Goal: Transaction & Acquisition: Purchase product/service

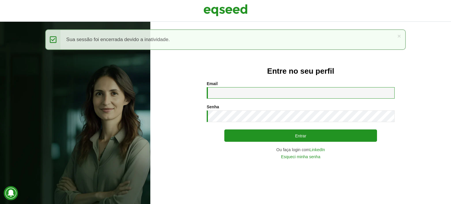
type input "**********"
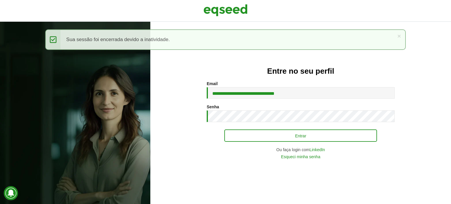
click at [296, 128] on div "**********" at bounding box center [301, 119] width 188 height 77
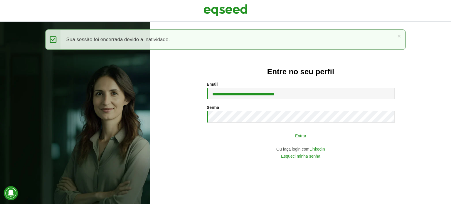
click at [296, 131] on button "Entrar" at bounding box center [300, 135] width 153 height 11
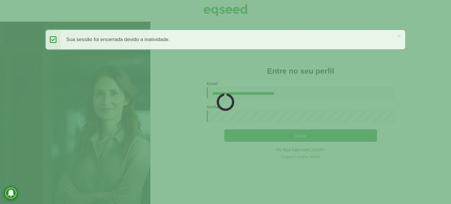
click at [296, 135] on div at bounding box center [225, 102] width 451 height 204
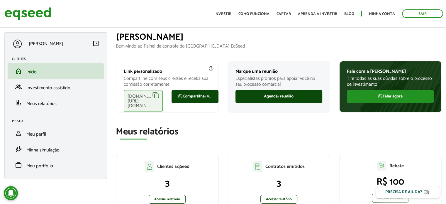
click at [386, 136] on h2 "Meus relatórios" at bounding box center [279, 132] width 326 height 10
drag, startPoint x: 363, startPoint y: 137, endPoint x: 338, endPoint y: 111, distance: 35.5
click at [363, 137] on section "Meus relatórios Clientes EqSeed 3 Acessar relatório Contratos emitidos 3 Acessa…" at bounding box center [279, 171] width 326 height 89
click at [220, 13] on link "Investir" at bounding box center [222, 14] width 17 height 4
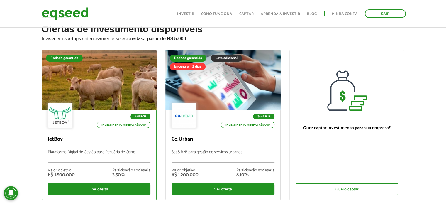
scroll to position [59, 0]
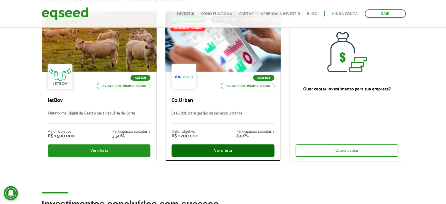
click at [224, 148] on div "Ver oferta" at bounding box center [223, 150] width 103 height 12
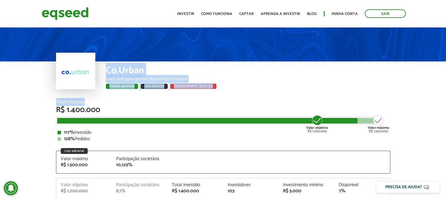
drag, startPoint x: 97, startPoint y: 67, endPoint x: 250, endPoint y: 103, distance: 157.5
click at [197, 101] on div "Total Investido" at bounding box center [223, 102] width 334 height 5
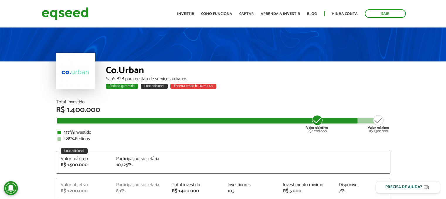
click at [195, 87] on span "36 h : 34 m : 4 s" at bounding box center [202, 86] width 22 height 6
click at [391, 76] on div "Co.Urban SaaS B2B para gestão de serviços urbanos Rodada garantida Lote adicion…" at bounding box center [223, 81] width 343 height 38
click at [338, 87] on div "Rodada garantida Lote adicional Encerra em 36 h : 32 m : 48 s" at bounding box center [248, 88] width 285 height 8
